Goal: Information Seeking & Learning: Learn about a topic

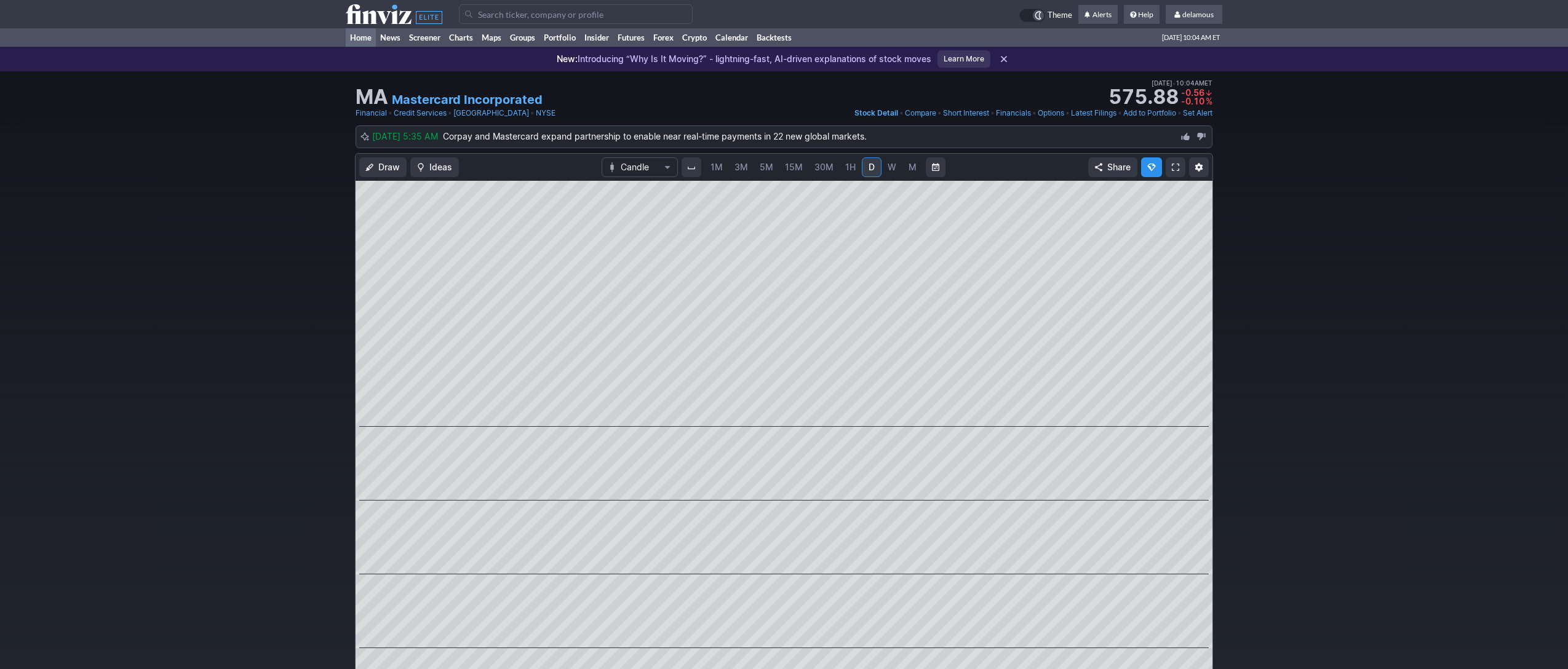
click at [360, 42] on link "Home" at bounding box center [361, 37] width 31 height 19
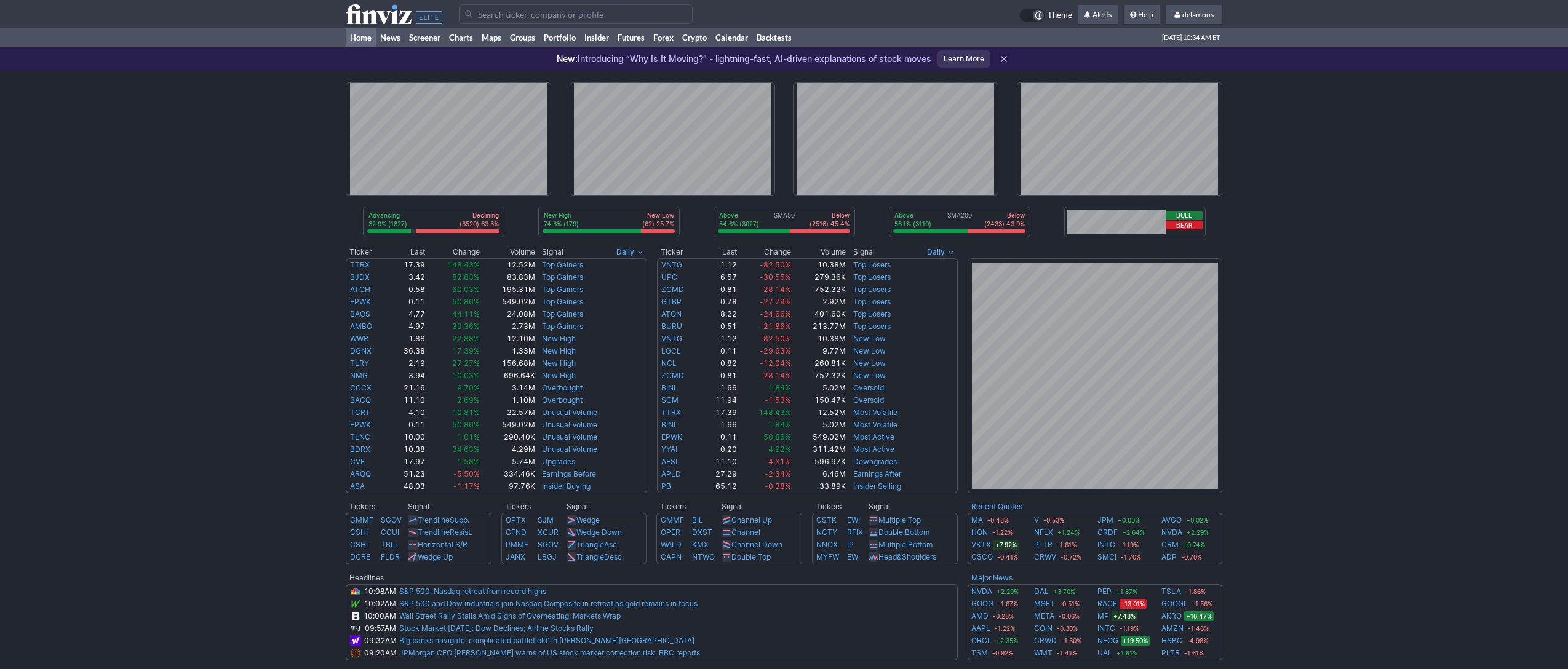
drag, startPoint x: 1397, startPoint y: 303, endPoint x: 1394, endPoint y: 309, distance: 6.7
click at [1397, 304] on div "Advancing 32.9% (1827) Declining (3520) 63.3% New High 74.3% (179) New Low (62)…" at bounding box center [784, 504] width 1568 height 866
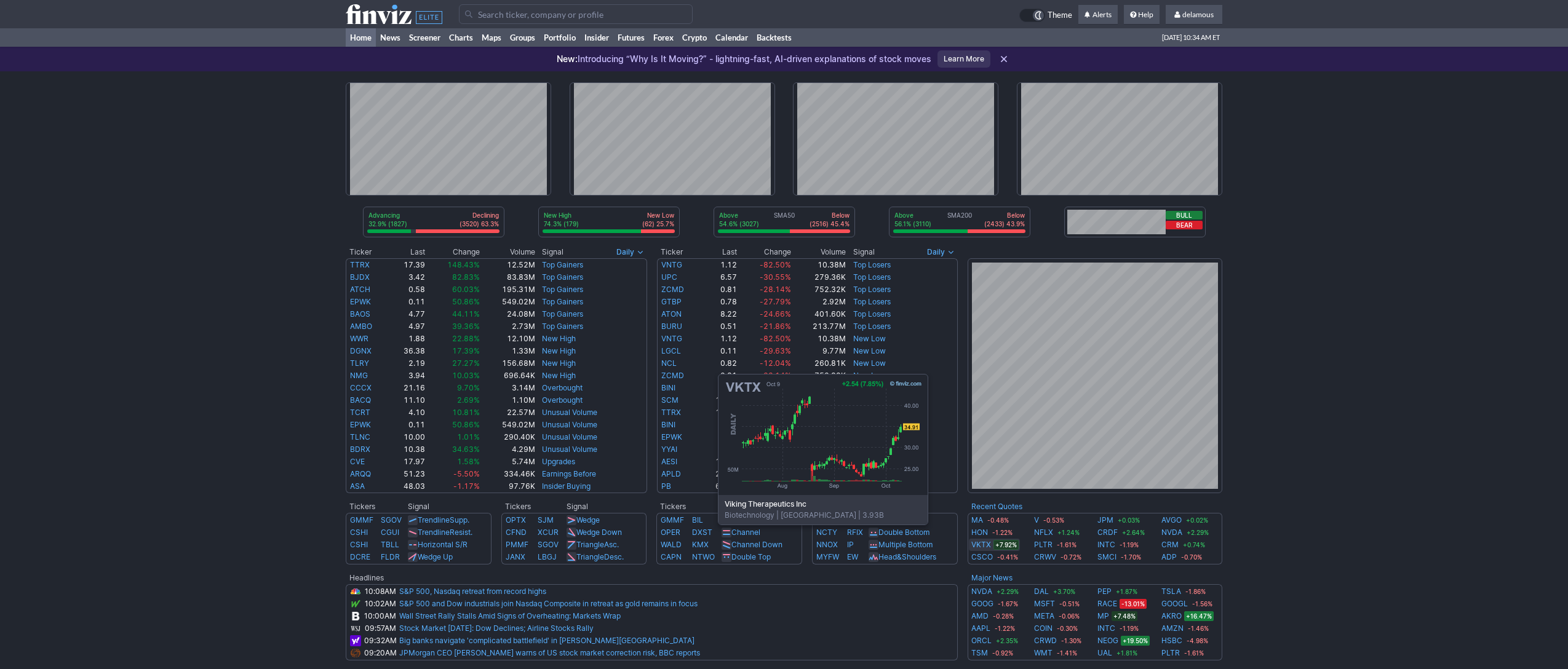
click at [982, 544] on link "VKTX" at bounding box center [981, 545] width 20 height 13
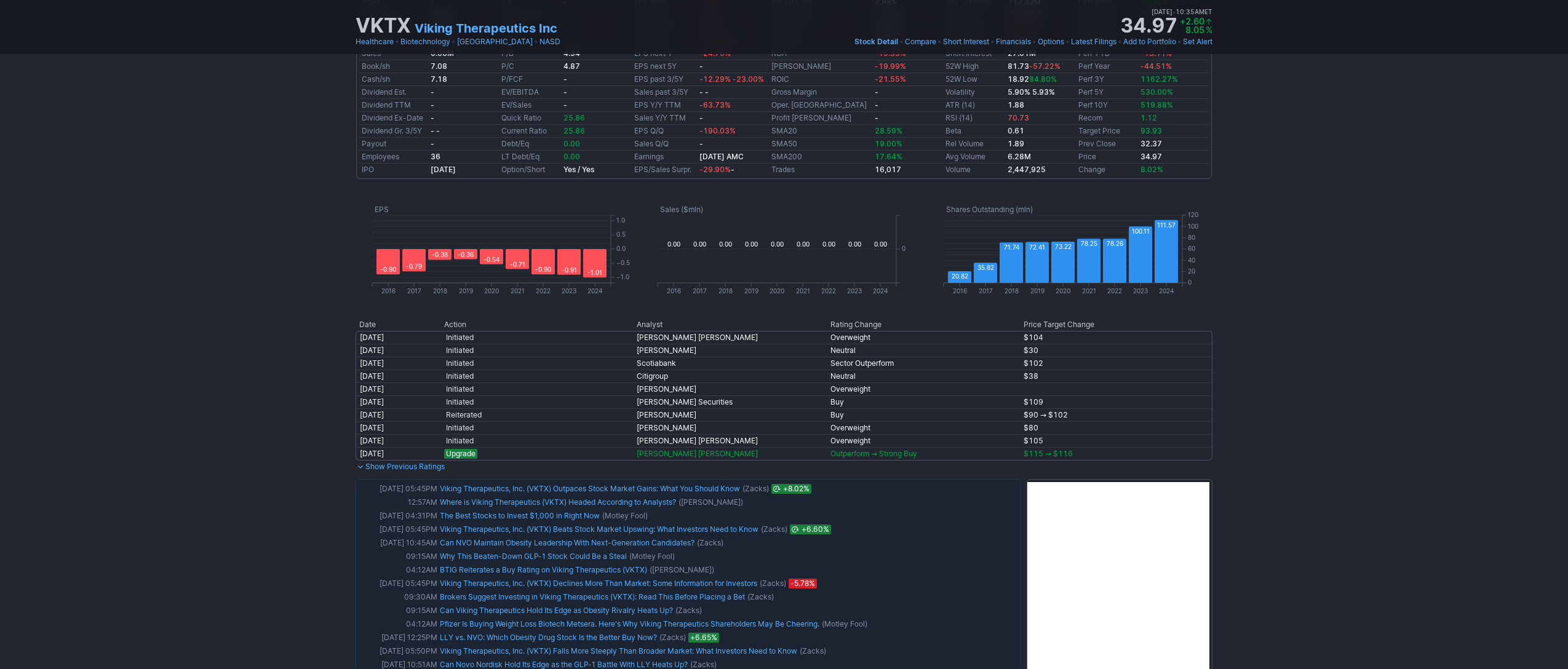
scroll to position [801, 0]
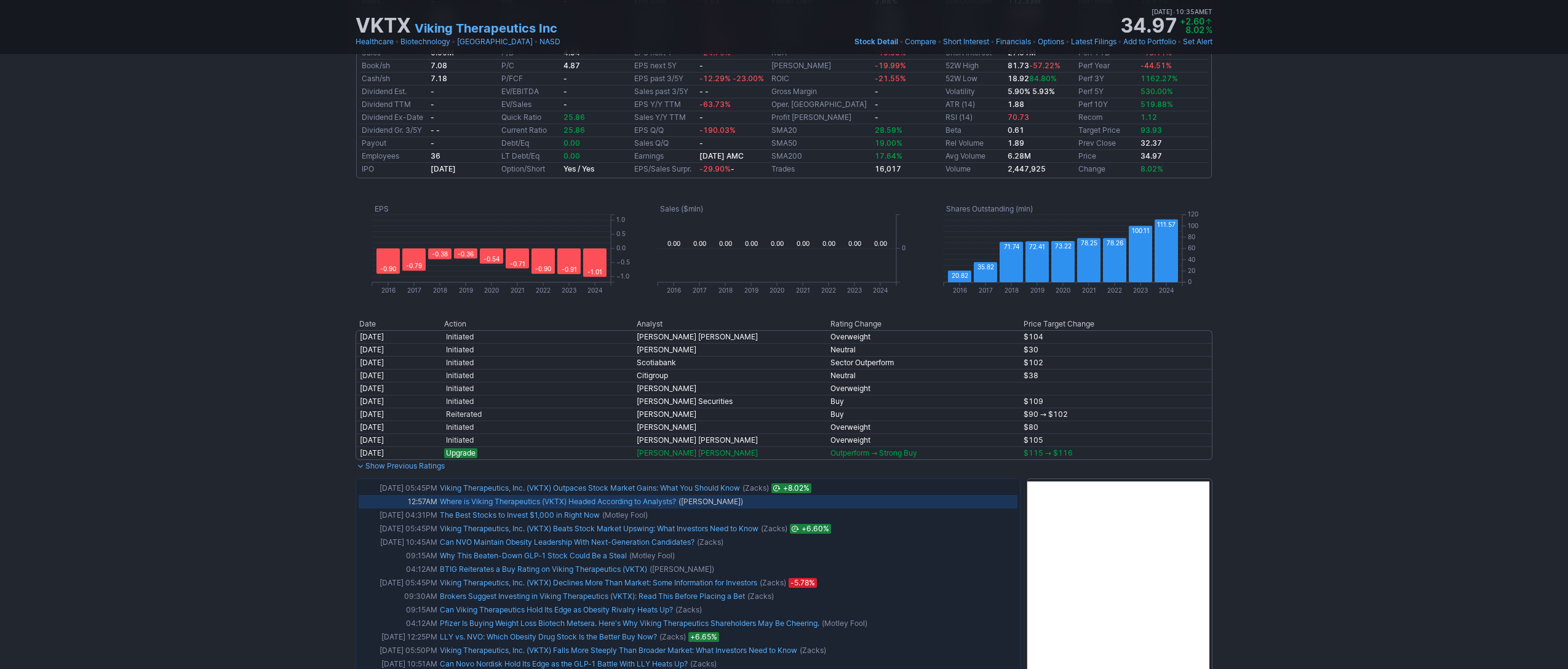
click at [559, 503] on link "Where is Viking Therapeutics (VKTX) Headed According to Analysts?" at bounding box center [558, 501] width 237 height 9
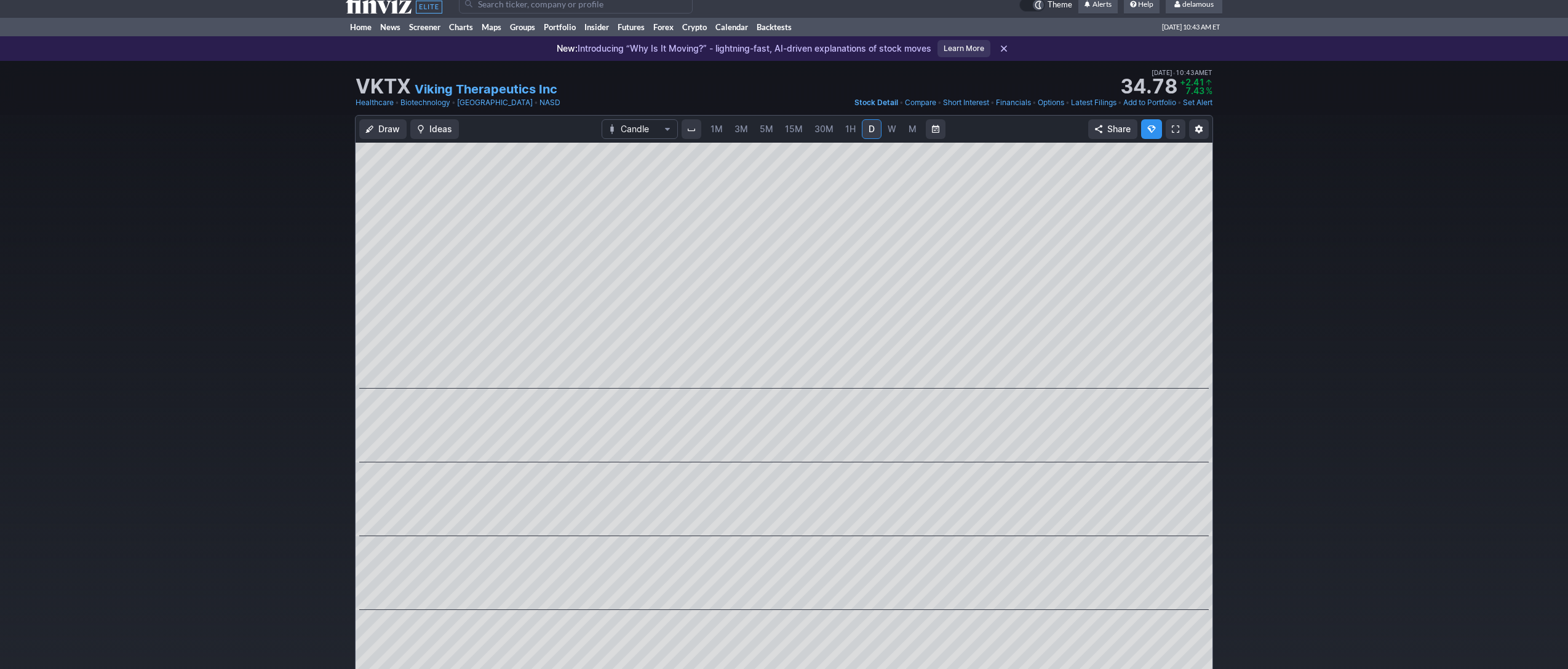
scroll to position [0, 0]
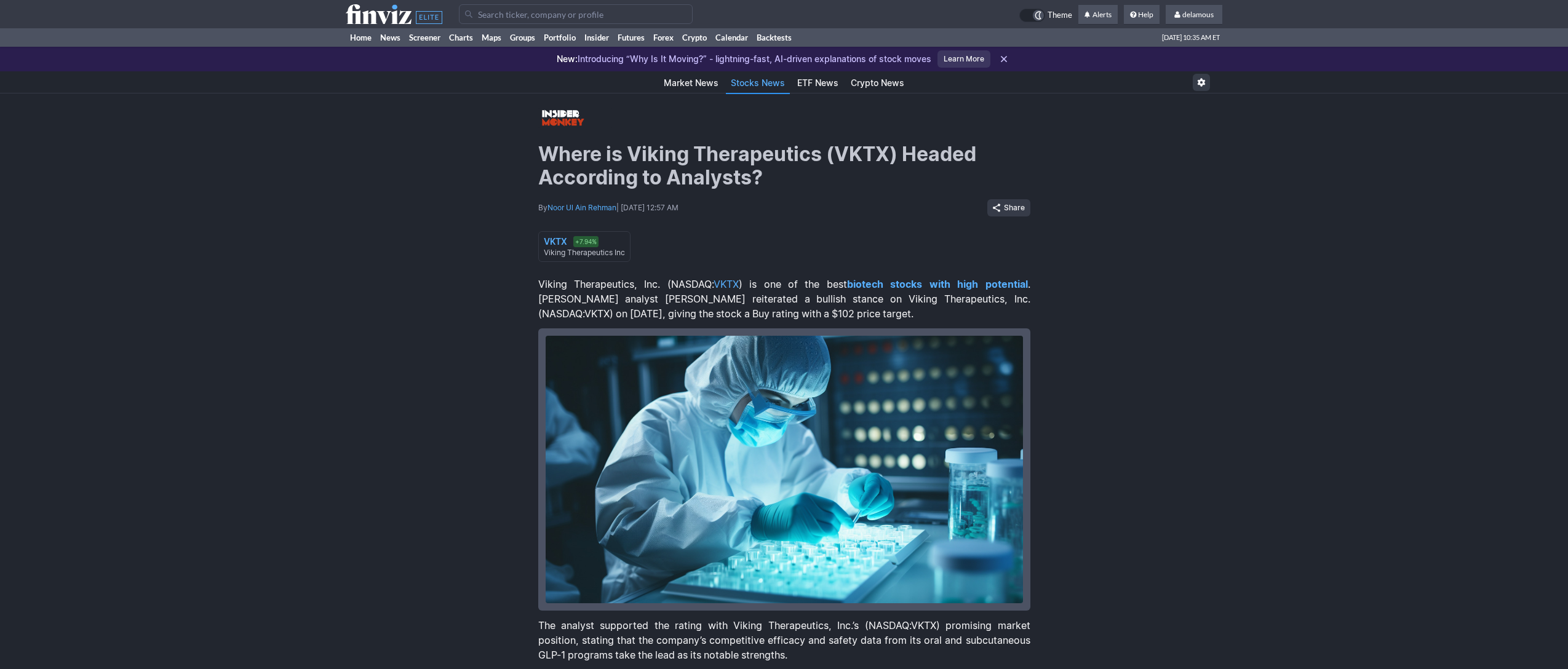
click at [365, 18] on use at bounding box center [394, 14] width 97 height 20
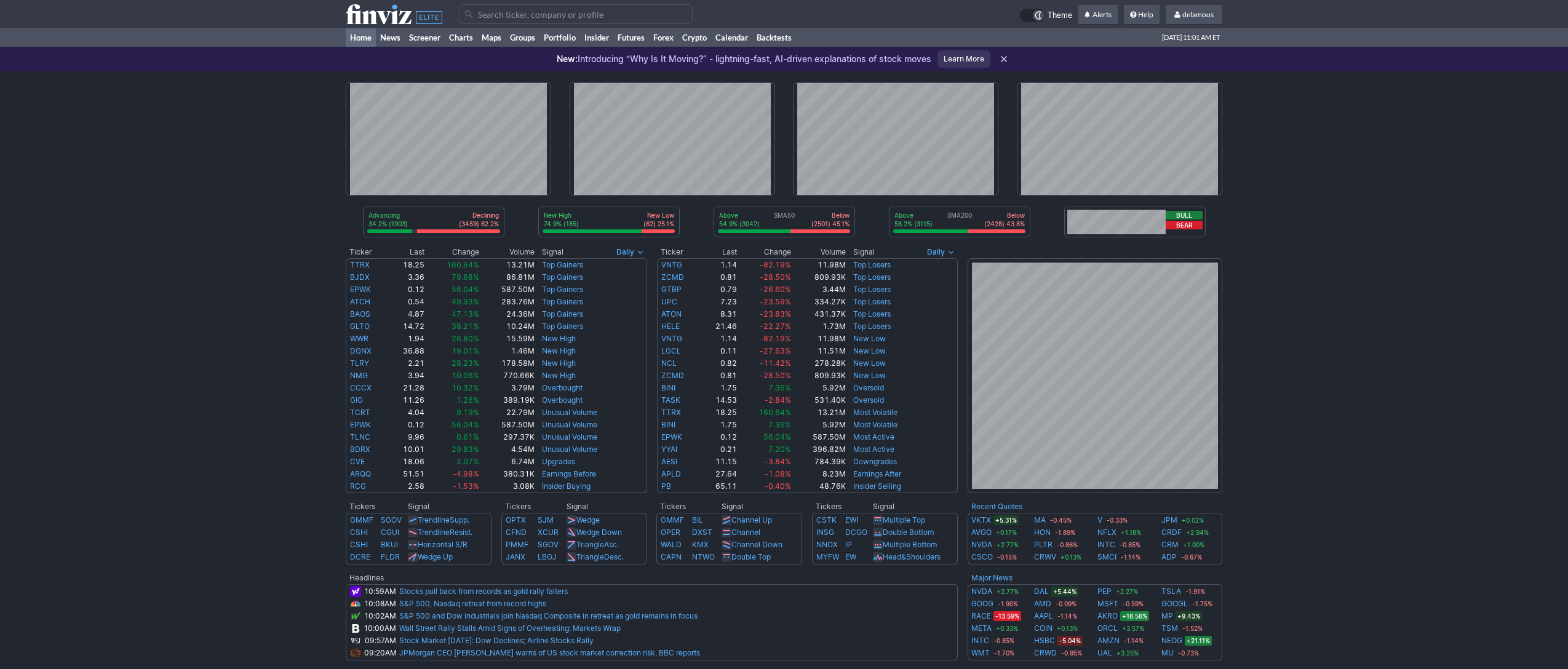
click at [294, 172] on div "Advancing 34.2% (1903) Declining (3459) 62.2% New High 74.9% (185) New Low (62)…" at bounding box center [784, 504] width 1568 height 866
click at [1394, 109] on div "Advancing 34.2% (1903) Declining (3459) 62.2% New High 74.9% (185) New Low (62)…" at bounding box center [784, 504] width 1568 height 866
